Goal: Task Accomplishment & Management: Use online tool/utility

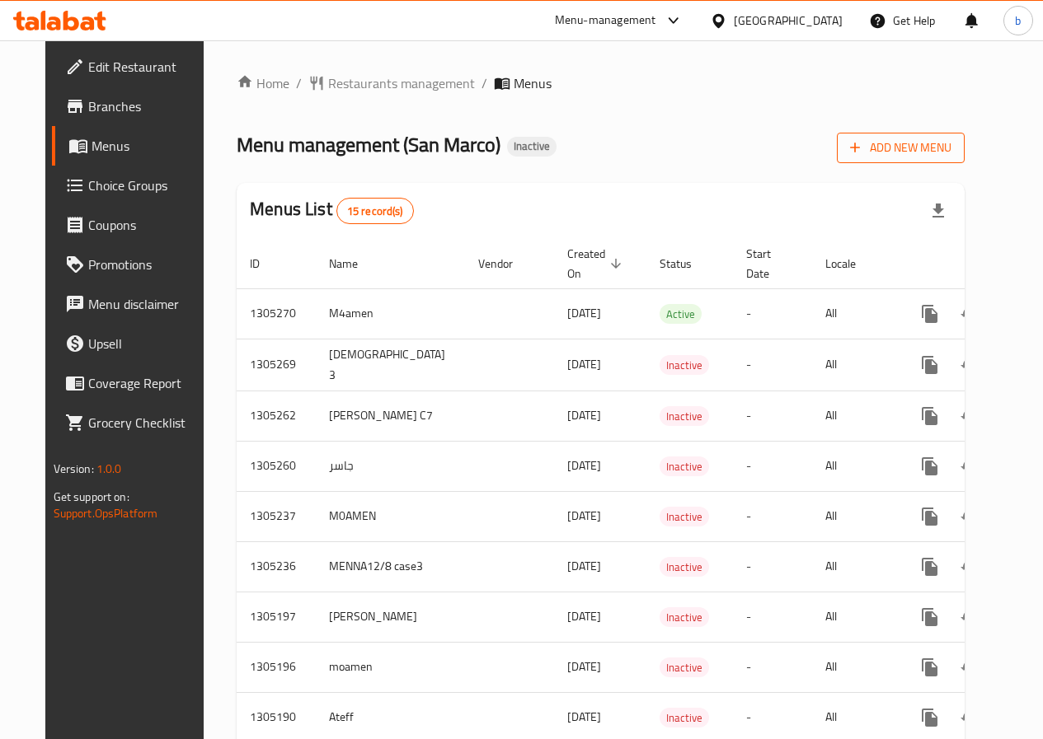
click at [913, 153] on span "Add New Menu" at bounding box center [900, 148] width 101 height 21
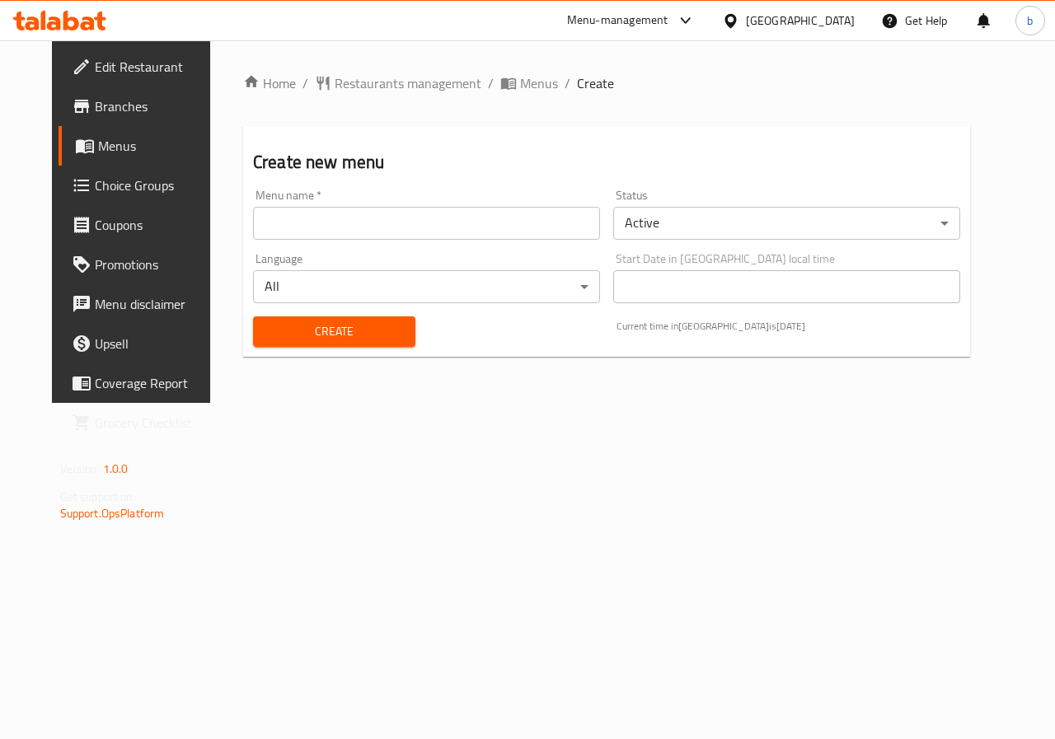
click at [425, 227] on input "text" at bounding box center [426, 223] width 347 height 33
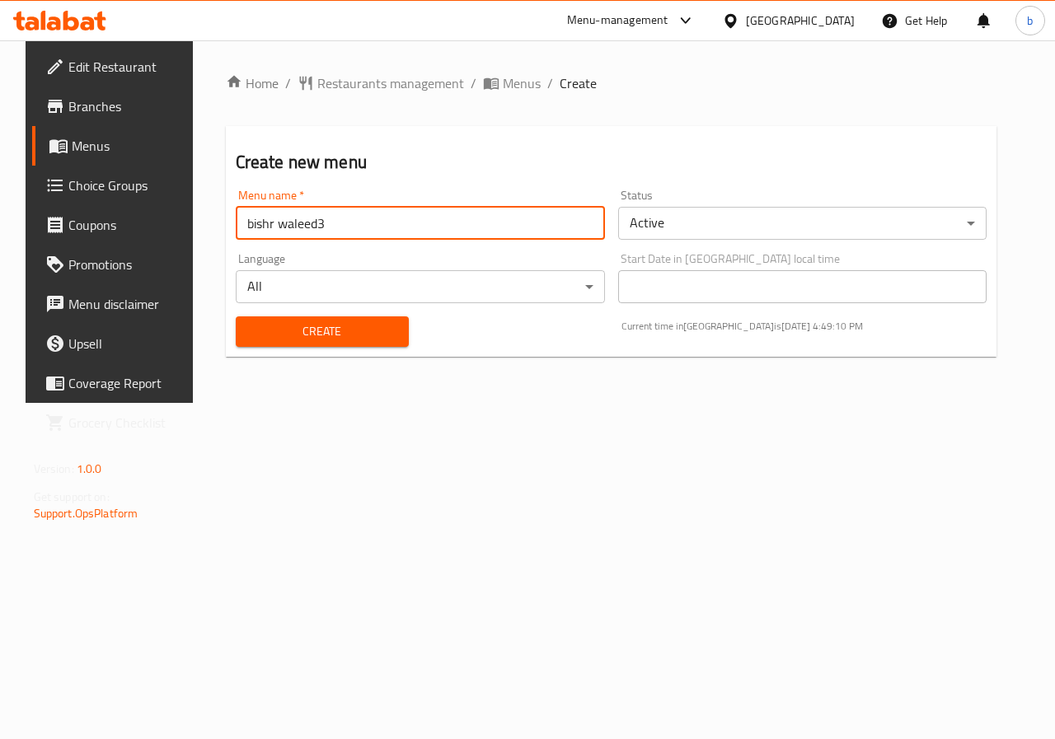
type input "bishr waleed3"
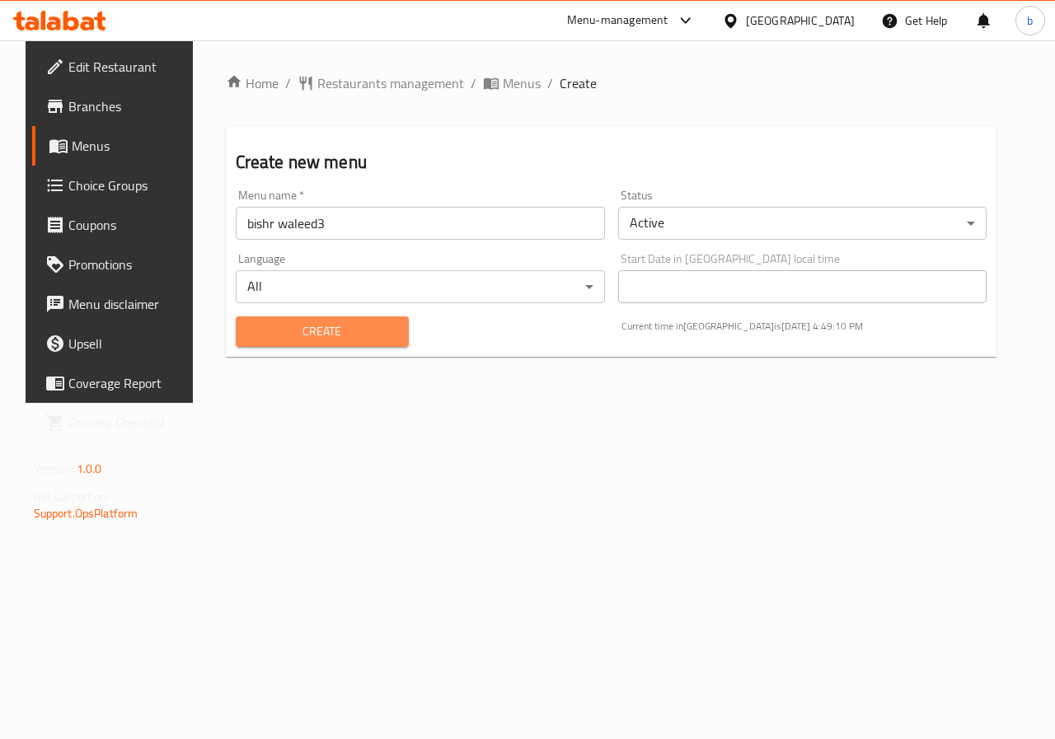
click at [325, 330] on span "Create" at bounding box center [322, 331] width 147 height 21
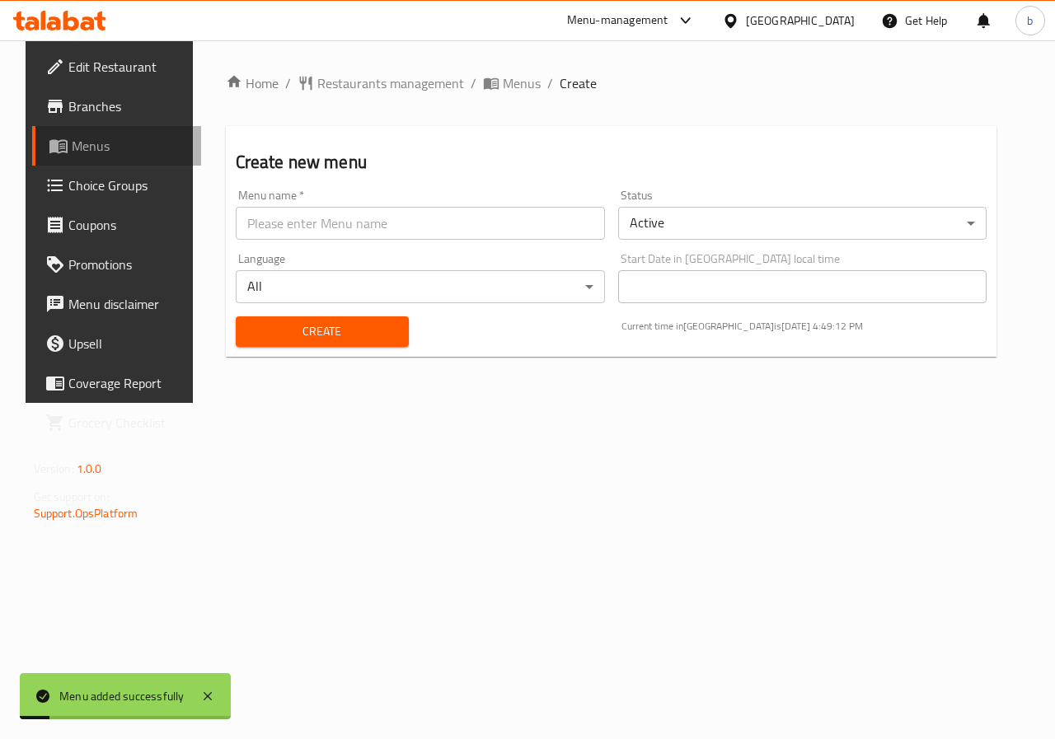
click at [119, 154] on span "Menus" at bounding box center [130, 146] width 117 height 20
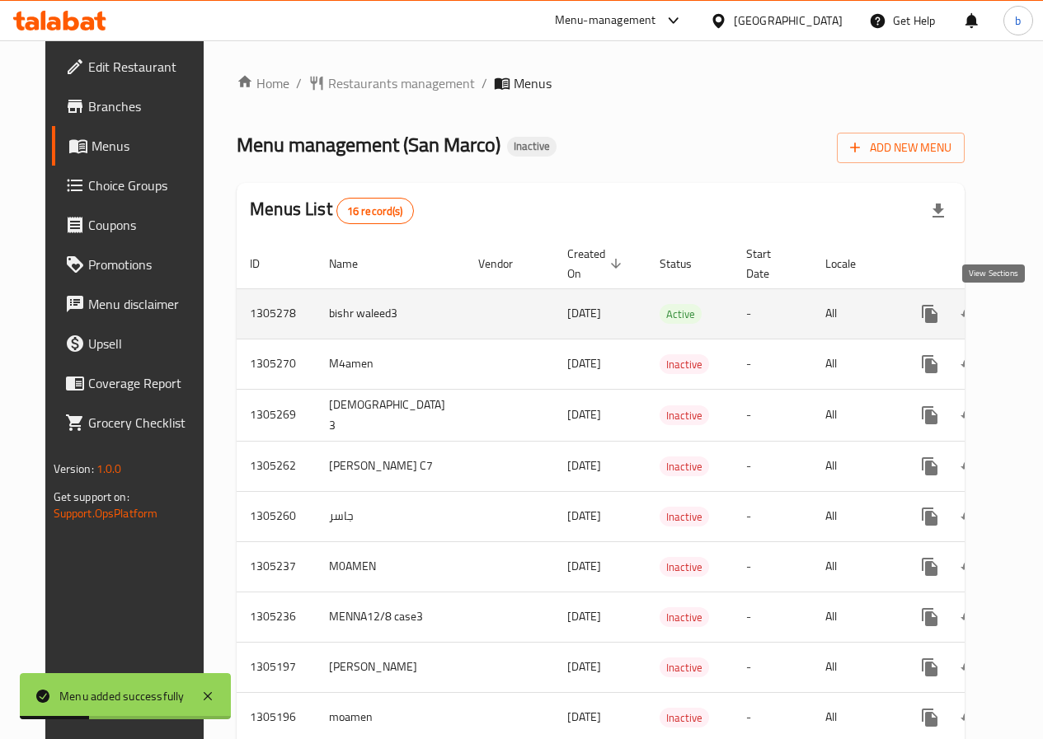
click at [1039, 321] on icon "enhanced table" at bounding box center [1049, 314] width 20 height 20
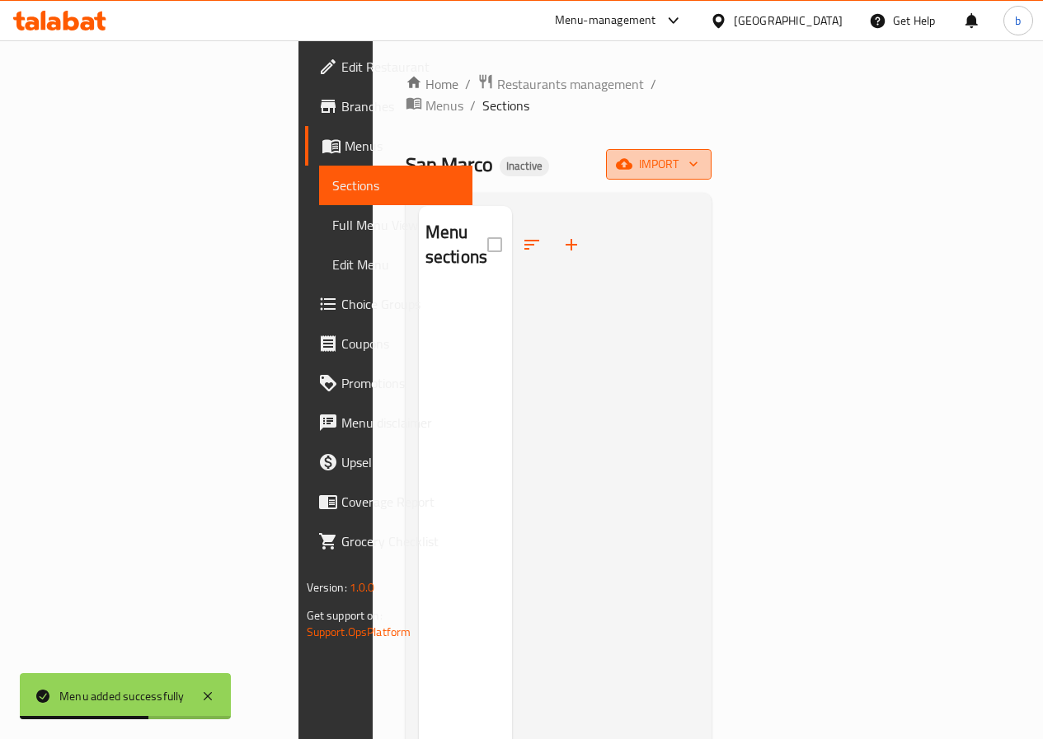
click at [711, 155] on button "import" at bounding box center [659, 164] width 106 height 31
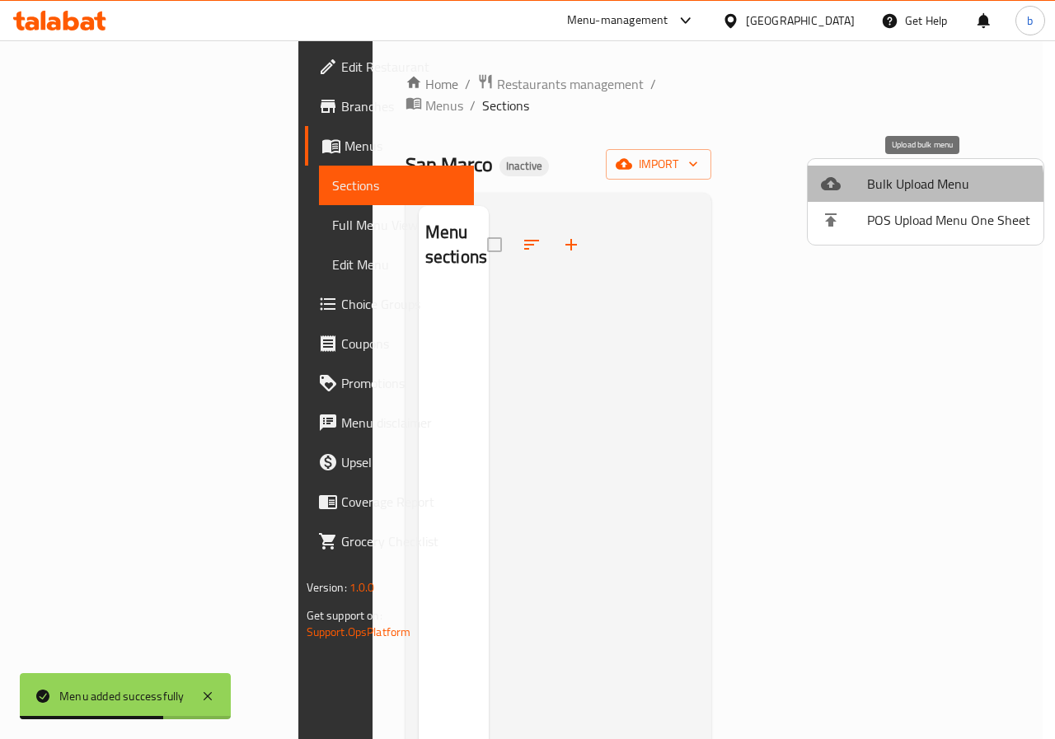
click at [917, 188] on span "Bulk Upload Menu" at bounding box center [948, 184] width 163 height 20
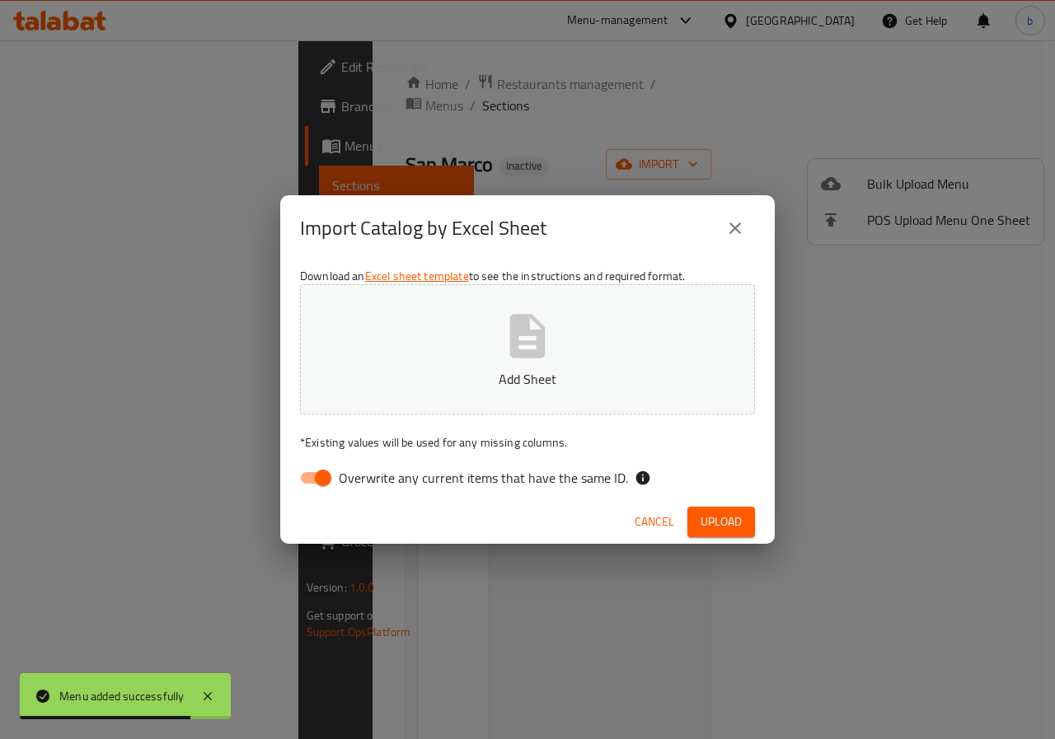
click at [321, 481] on input "Overwrite any current items that have the same ID." at bounding box center [323, 477] width 94 height 31
checkbox input "false"
click at [673, 317] on button "Add Sheet" at bounding box center [527, 349] width 455 height 130
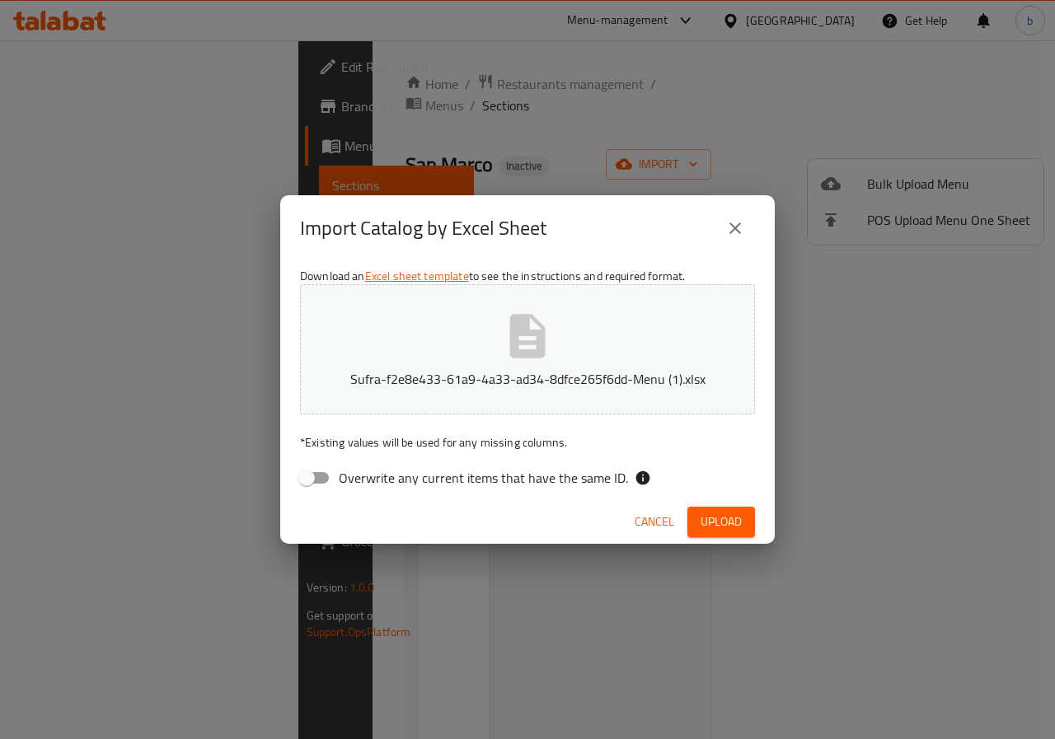
click at [722, 512] on span "Upload" at bounding box center [721, 522] width 41 height 21
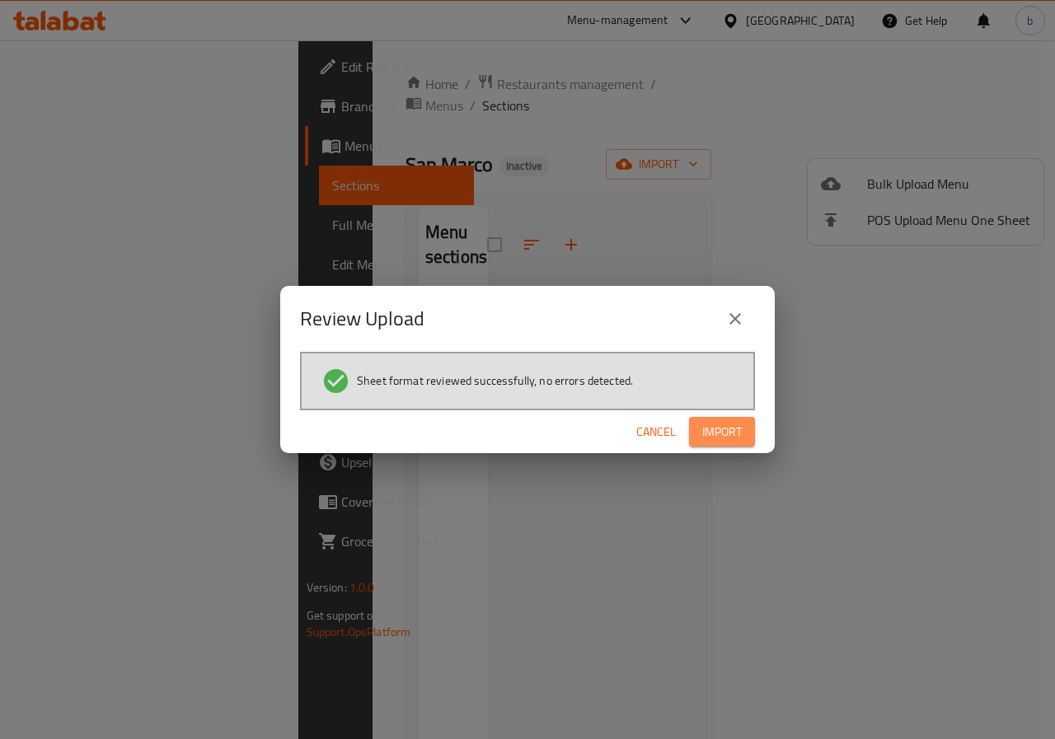
click at [697, 435] on button "Import" at bounding box center [722, 432] width 66 height 31
